Goal: Find specific page/section: Find specific page/section

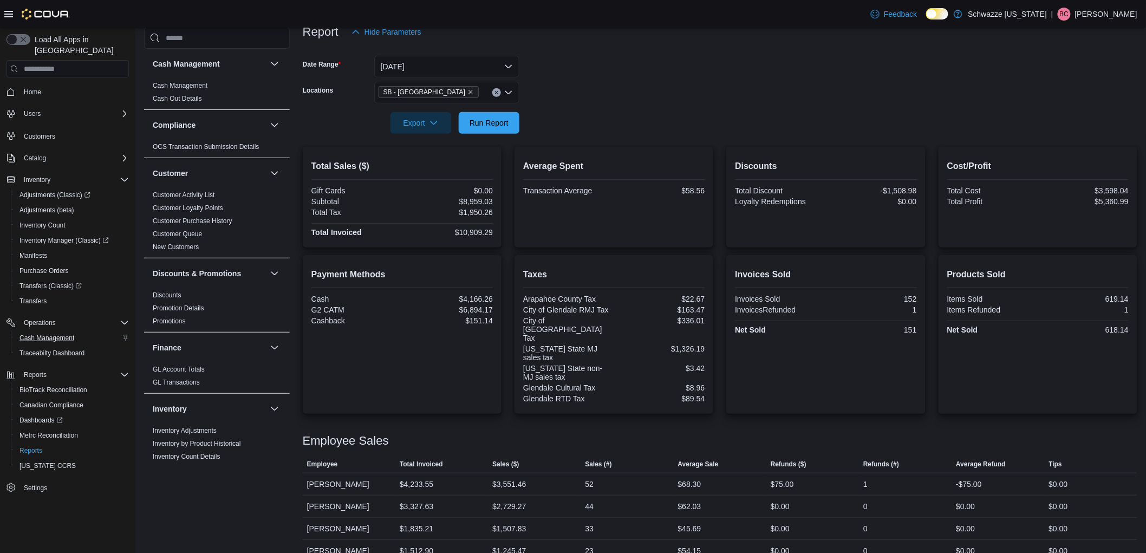
scroll to position [678, 0]
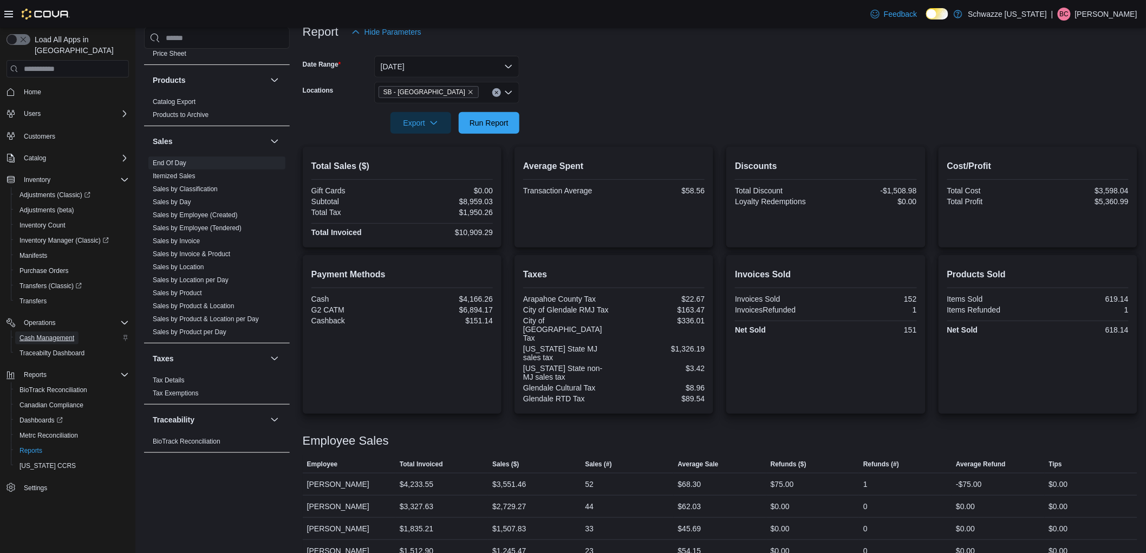
click at [49, 334] on span "Cash Management" at bounding box center [46, 338] width 55 height 9
